Goal: Task Accomplishment & Management: Manage account settings

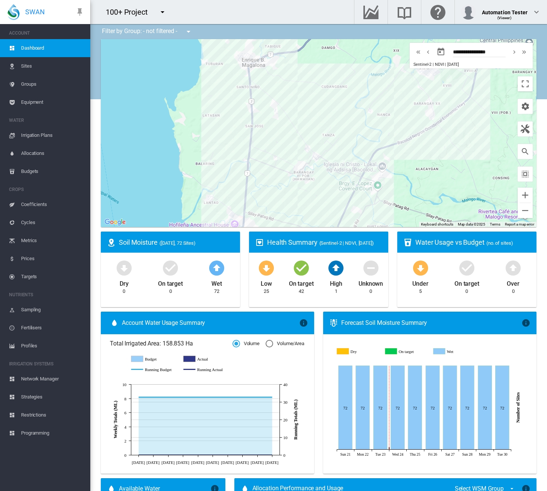
click at [158, 10] on md-icon "icon-menu-down" at bounding box center [162, 12] width 9 height 9
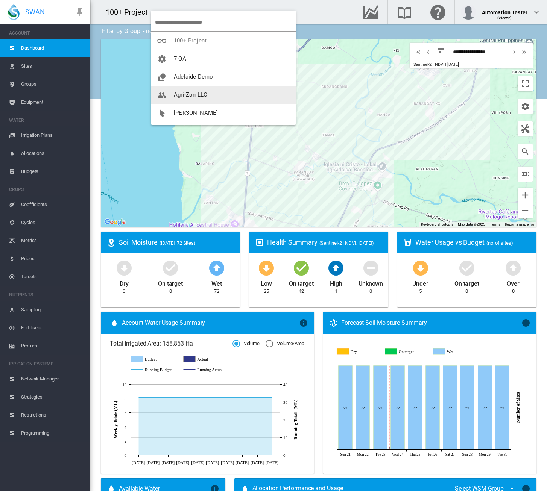
click at [169, 94] on span "button" at bounding box center [165, 94] width 17 height 7
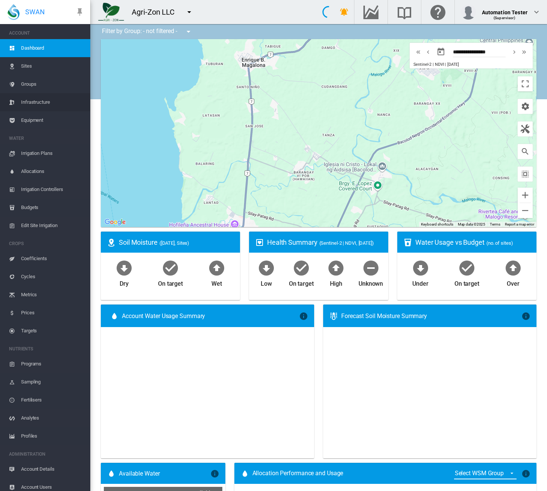
type input "**********"
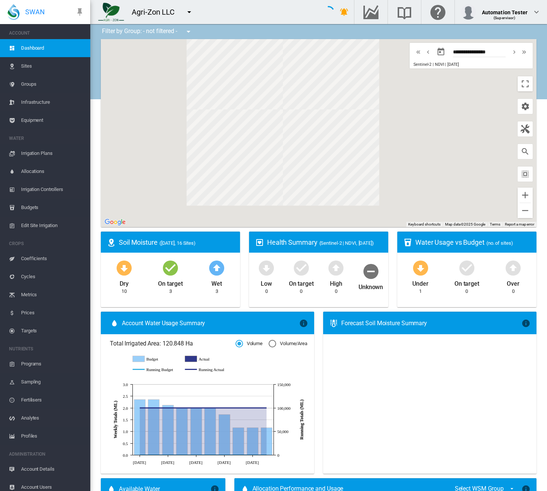
click at [29, 117] on span "Equipment" at bounding box center [52, 120] width 63 height 18
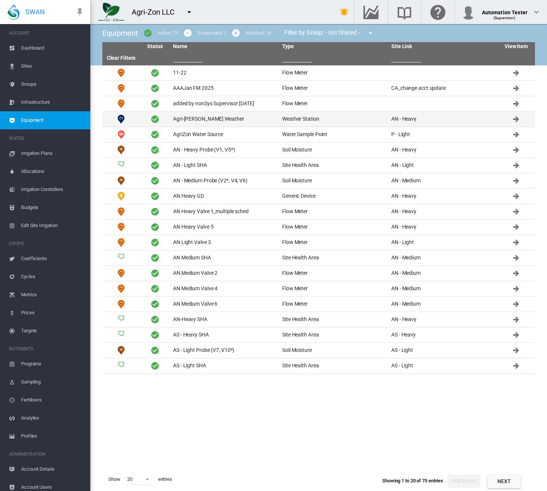
click at [190, 118] on td "Agri-[PERSON_NAME] Weather" at bounding box center [224, 119] width 109 height 15
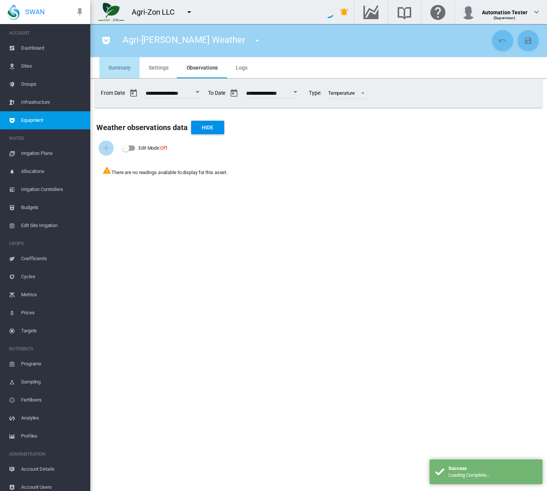
click at [117, 71] on md-tab-item "Summary" at bounding box center [119, 67] width 40 height 21
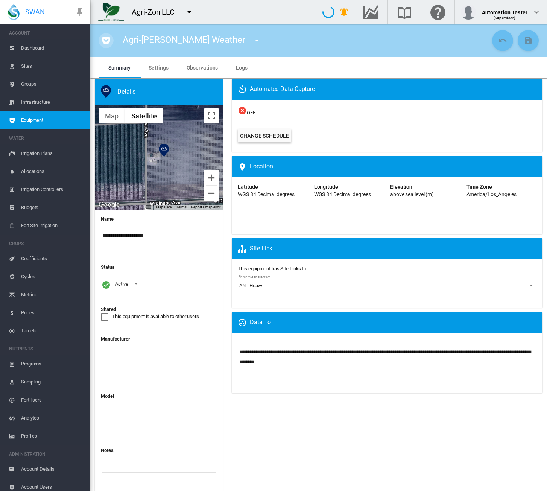
click at [106, 40] on md-icon "icon-pocket" at bounding box center [106, 40] width 9 height 9
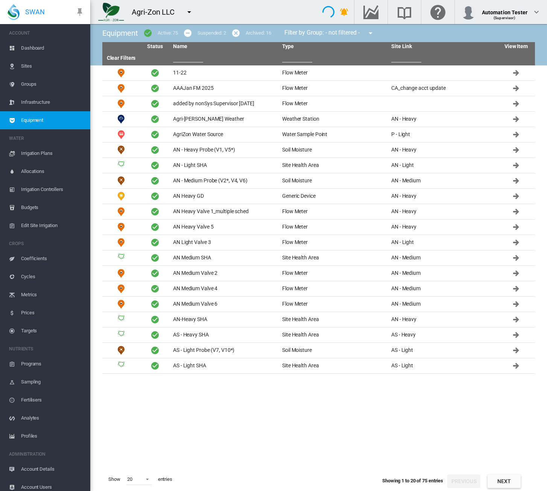
click at [195, 88] on td "AAAJan FM 2025" at bounding box center [224, 88] width 109 height 15
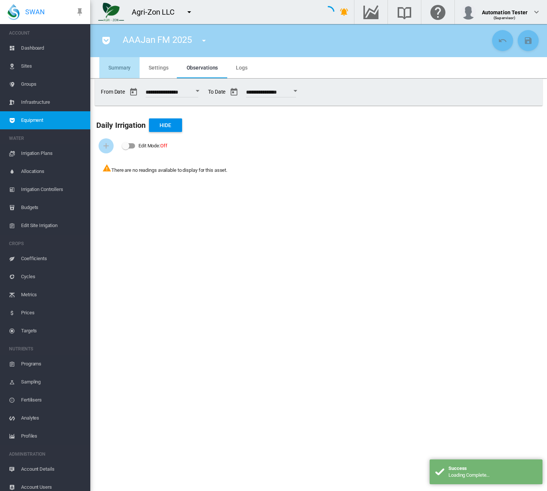
click at [115, 70] on span "Summary" at bounding box center [119, 68] width 22 height 6
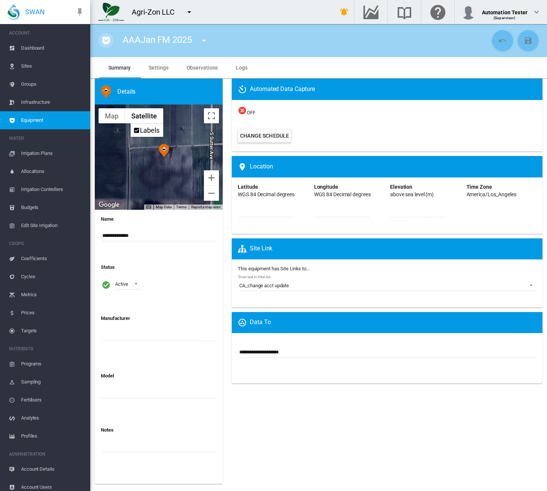
click at [105, 39] on md-icon "icon-pocket" at bounding box center [106, 40] width 9 height 9
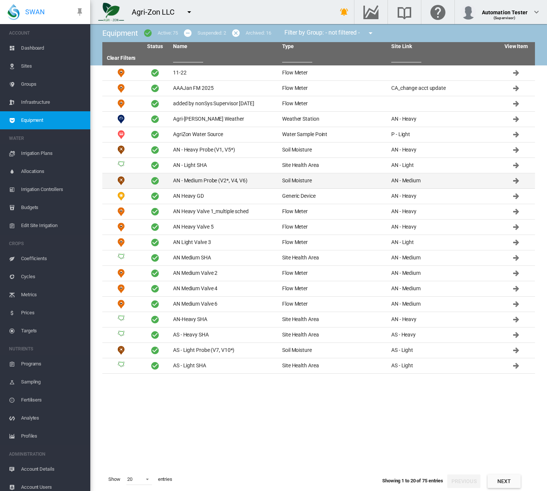
click at [205, 181] on td "AN - Medium Probe (V2*, V4, V6)" at bounding box center [224, 180] width 109 height 15
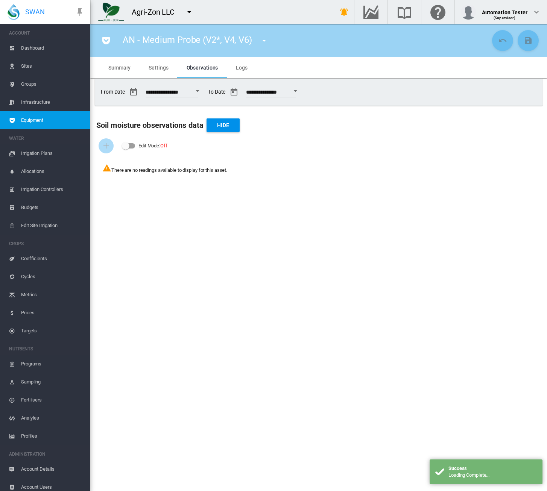
drag, startPoint x: 120, startPoint y: 69, endPoint x: 129, endPoint y: 65, distance: 10.6
click at [120, 69] on span "Summary" at bounding box center [119, 68] width 22 height 6
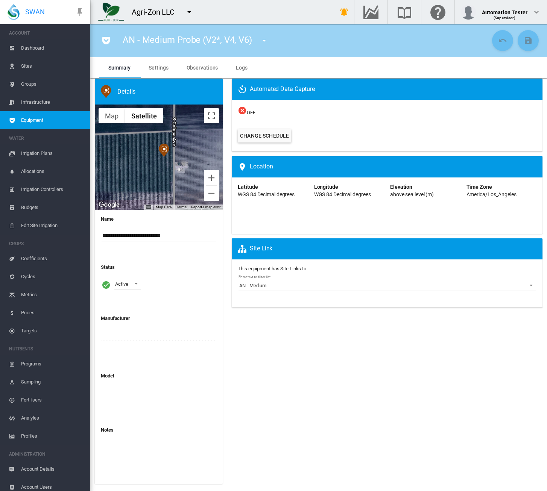
click at [106, 42] on md-icon "icon-pocket" at bounding box center [106, 40] width 9 height 9
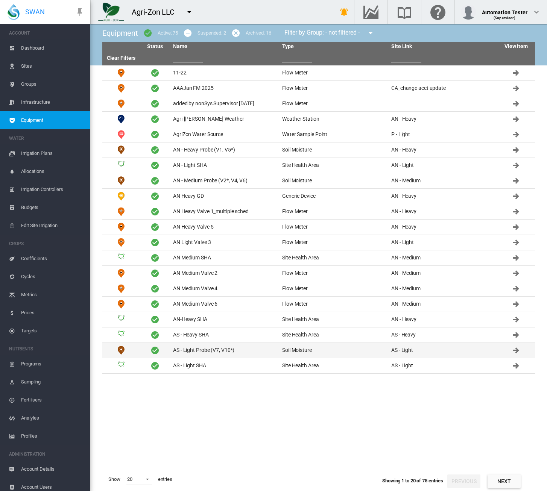
click at [208, 348] on td "AS - Light Probe (V7, V10*)" at bounding box center [224, 350] width 109 height 15
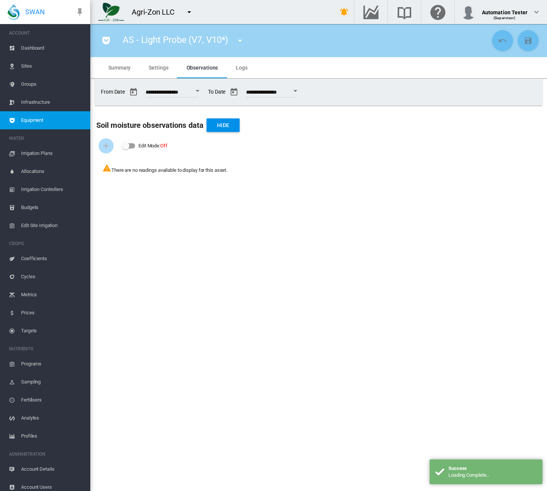
click at [123, 66] on span "Summary" at bounding box center [119, 68] width 22 height 6
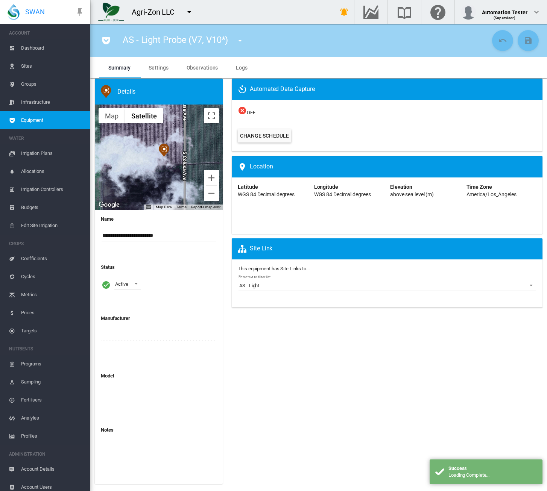
click at [101, 44] on button "button" at bounding box center [106, 40] width 15 height 15
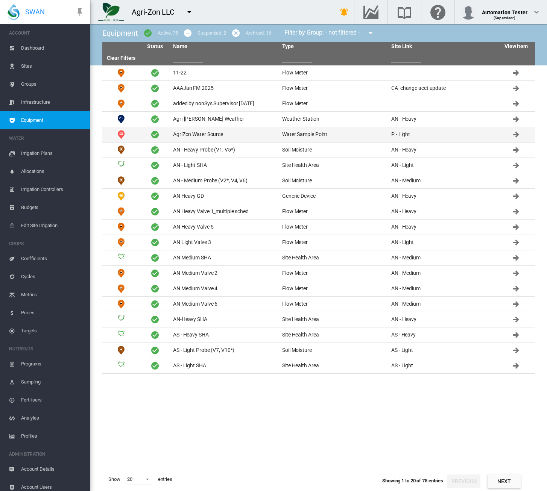
click at [190, 133] on td "AgriZon Water Source" at bounding box center [224, 134] width 109 height 15
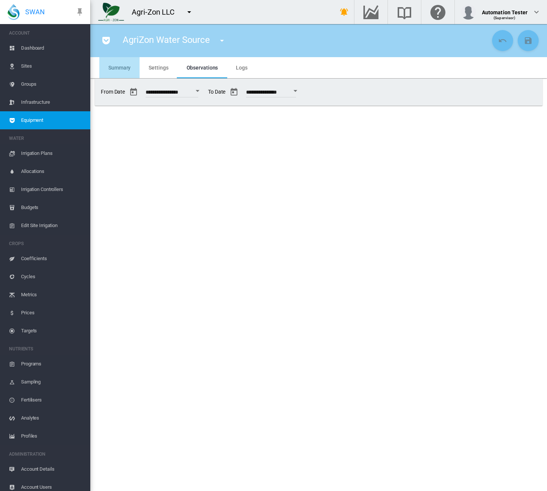
click at [117, 63] on md-tab-item "Summary" at bounding box center [119, 67] width 40 height 21
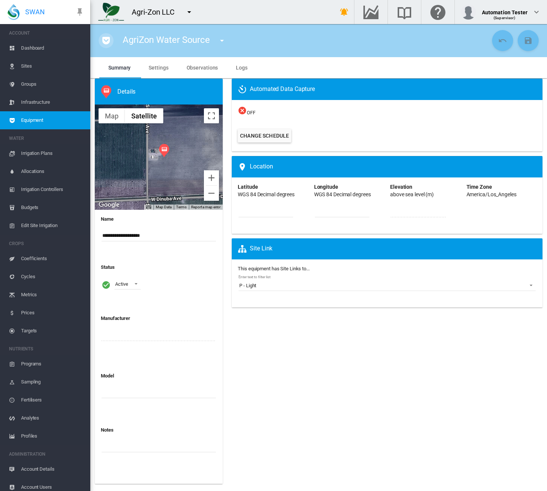
click at [104, 39] on md-icon "icon-pocket" at bounding box center [106, 40] width 9 height 9
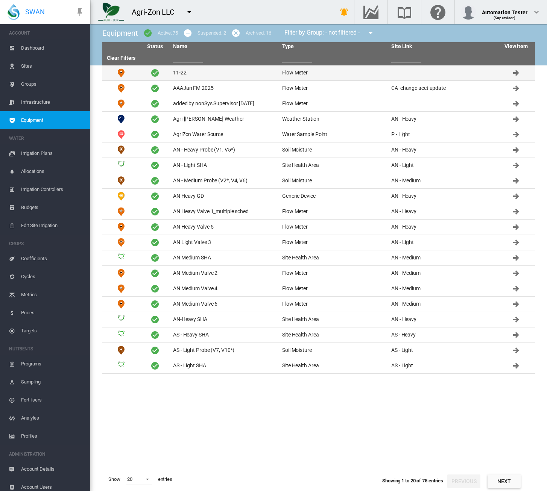
click at [190, 72] on td "11-22" at bounding box center [224, 72] width 109 height 15
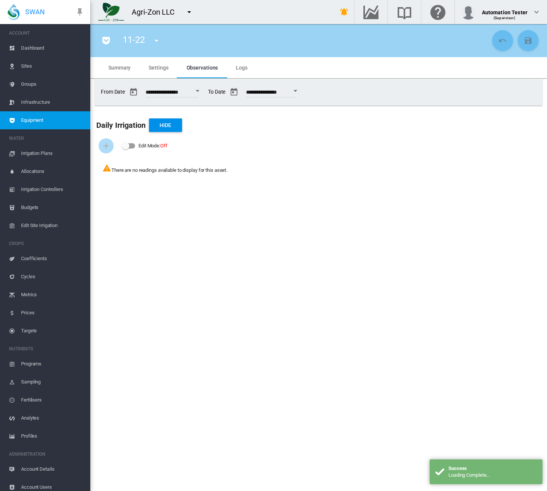
click at [124, 65] on span "Summary" at bounding box center [119, 68] width 22 height 6
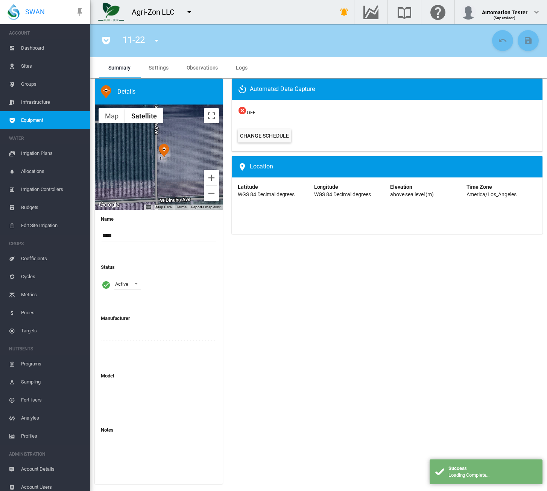
click at [106, 38] on md-icon "icon-pocket" at bounding box center [106, 40] width 9 height 9
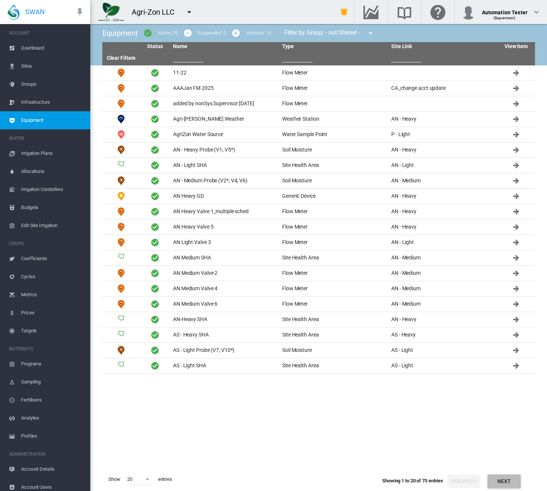
click at [503, 479] on button "Next" at bounding box center [503, 482] width 33 height 14
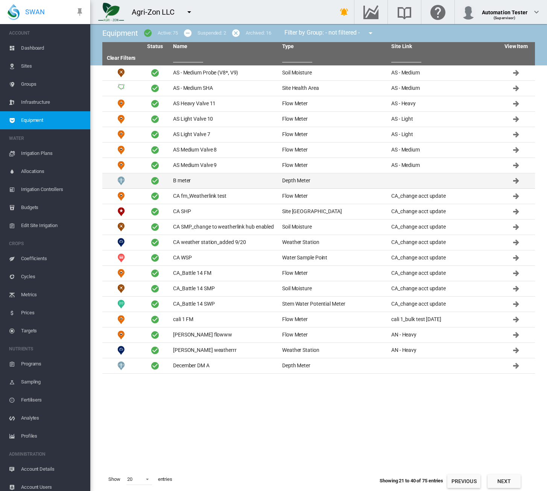
click at [188, 173] on td "B meter" at bounding box center [224, 180] width 109 height 15
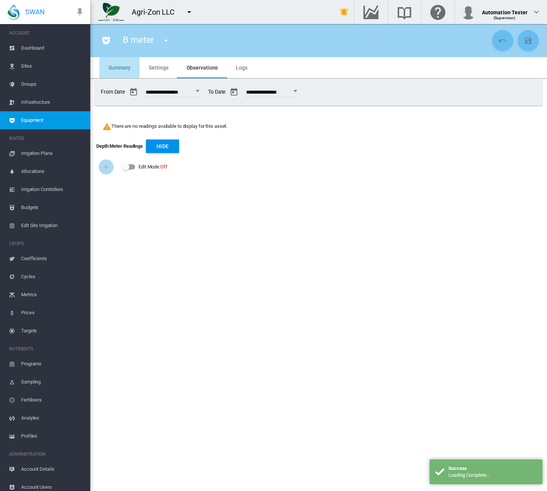
click at [115, 63] on md-tab-item "Summary" at bounding box center [119, 67] width 40 height 21
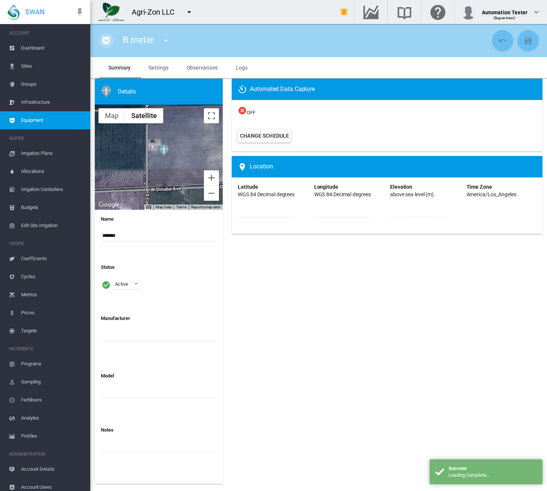
click at [105, 44] on md-icon "icon-pocket" at bounding box center [106, 40] width 9 height 9
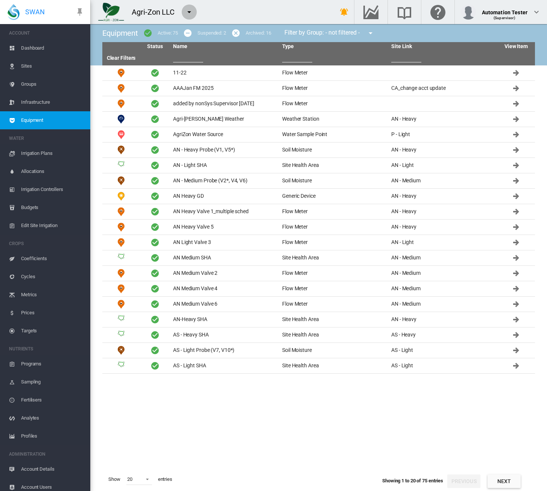
click at [189, 9] on md-icon "icon-menu-down" at bounding box center [189, 12] width 9 height 9
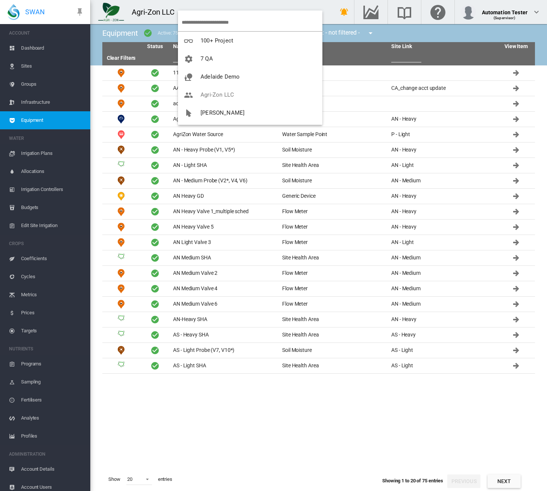
drag, startPoint x: 194, startPoint y: 414, endPoint x: 147, endPoint y: 397, distance: 49.3
click at [193, 414] on md-backdrop at bounding box center [273, 245] width 547 height 491
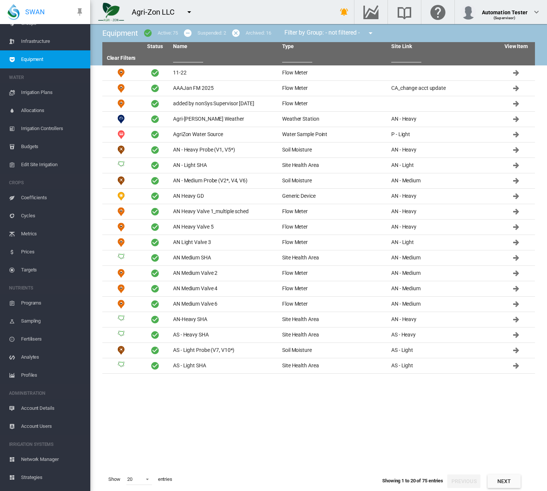
scroll to position [93, 0]
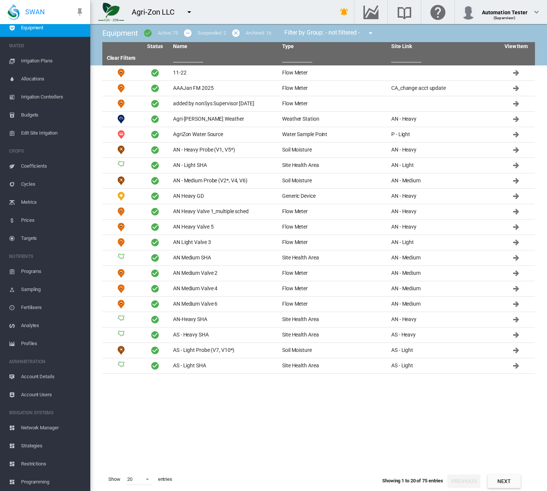
click at [32, 392] on span "Account Users" at bounding box center [52, 395] width 63 height 18
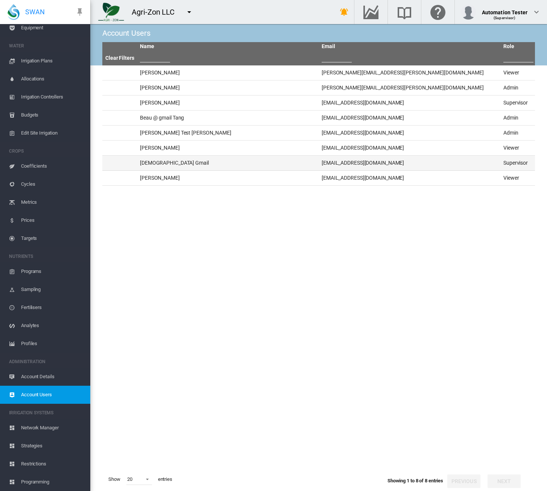
click at [173, 160] on td "[DEMOGRAPHIC_DATA] Gmail" at bounding box center [228, 163] width 182 height 15
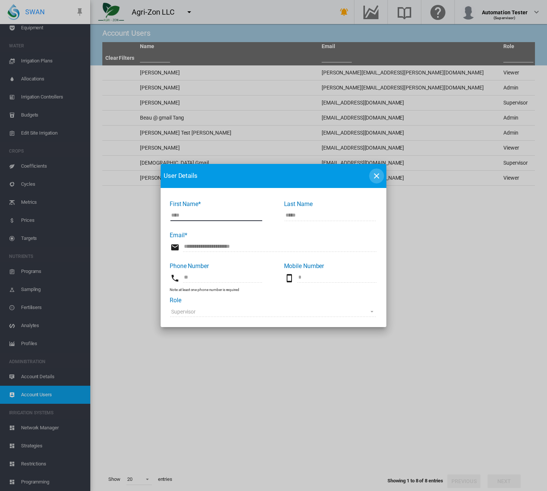
drag, startPoint x: 375, startPoint y: 176, endPoint x: 329, endPoint y: 150, distance: 53.2
click at [375, 176] on md-icon "icon-close" at bounding box center [376, 176] width 9 height 9
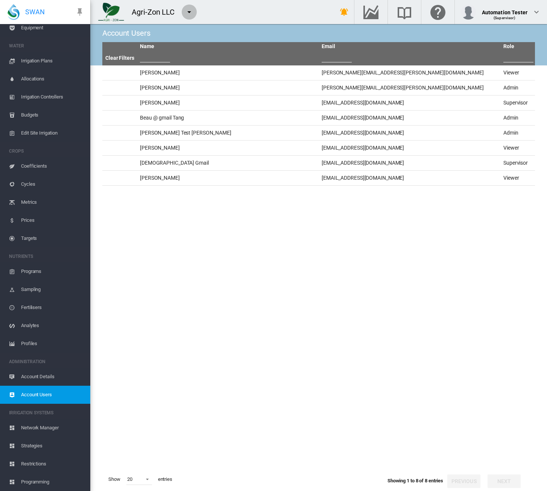
click at [189, 14] on md-icon "icon-menu-down" at bounding box center [189, 12] width 9 height 9
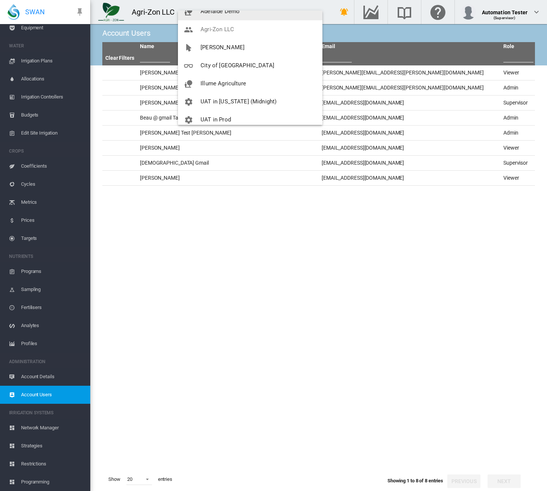
scroll to position [75, 0]
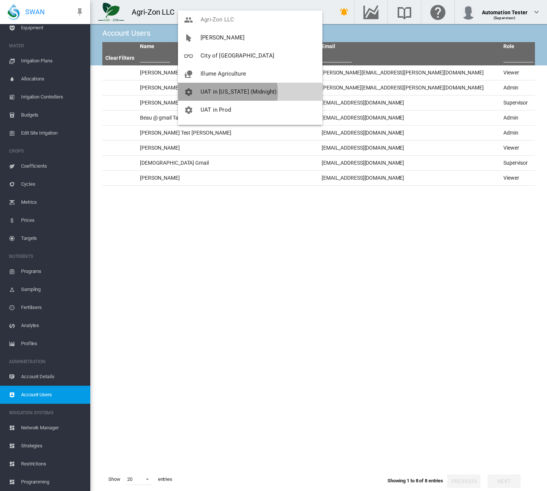
click at [226, 92] on span "UAT in [US_STATE] (Midnight)" at bounding box center [238, 91] width 76 height 7
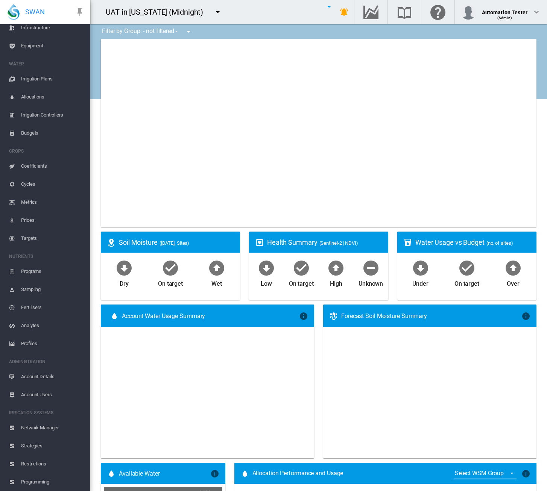
scroll to position [74, 0]
type input "**********"
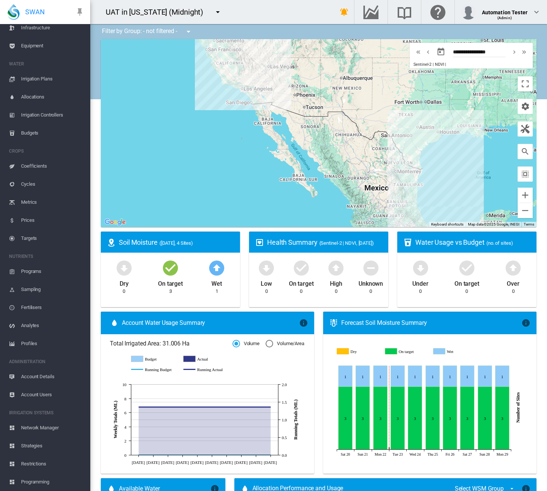
click at [43, 398] on span "Account Users" at bounding box center [52, 395] width 63 height 18
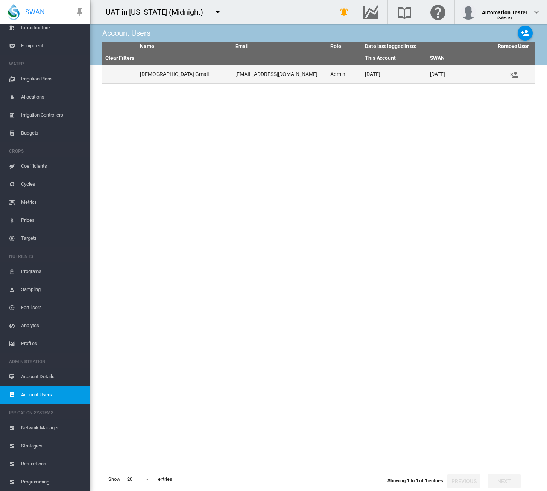
click at [270, 78] on td "[EMAIL_ADDRESS][DOMAIN_NAME]" at bounding box center [279, 74] width 95 height 18
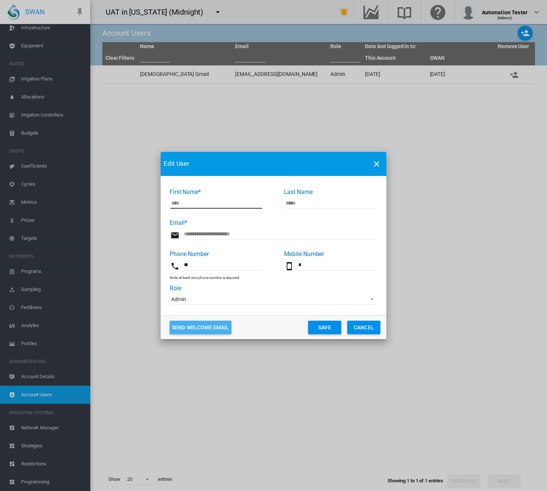
click at [185, 326] on button "Send Welcome Email" at bounding box center [201, 328] width 62 height 14
click at [208, 329] on button "Send Welcome Email" at bounding box center [201, 328] width 62 height 14
